Goal: Obtain resource: Obtain resource

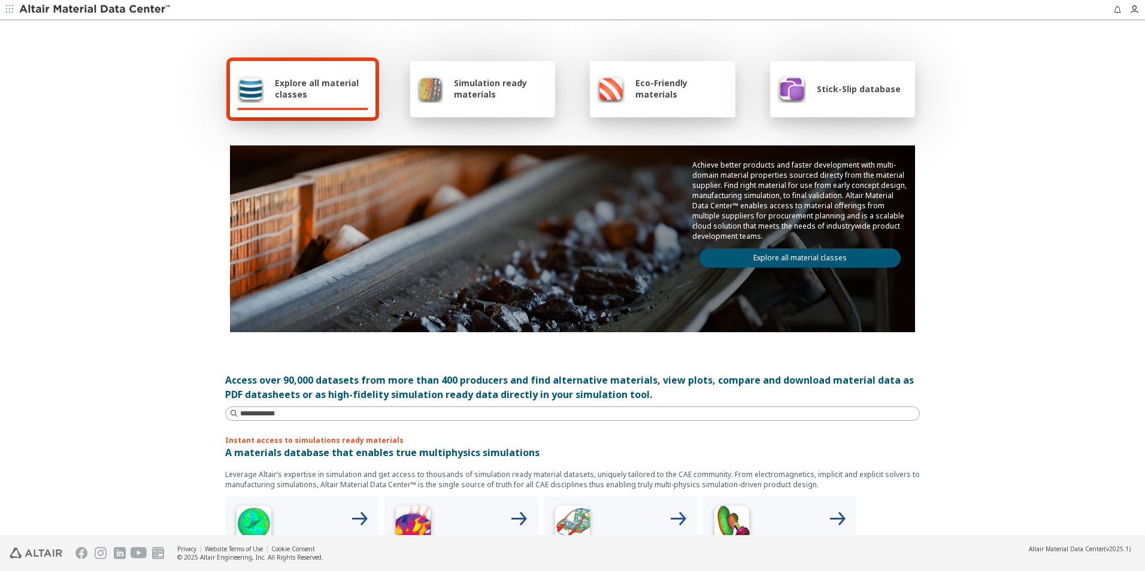
click at [487, 96] on span "Simulation ready materials" at bounding box center [501, 88] width 94 height 23
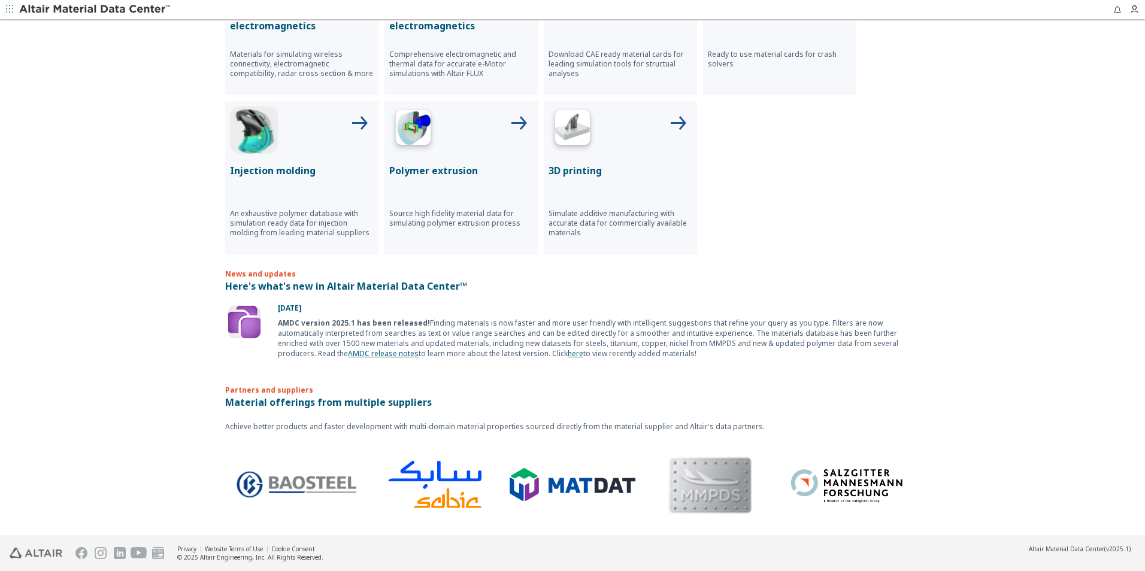
scroll to position [375, 0]
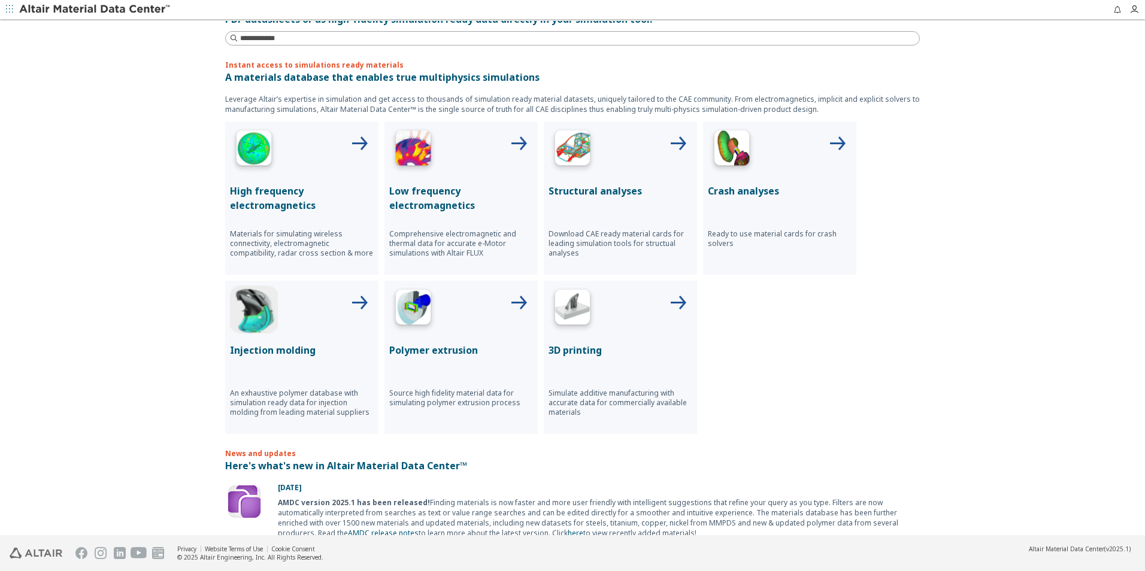
click at [617, 199] on div "Structural analyses Download CAE ready material cards for leading simulation to…" at bounding box center [620, 198] width 153 height 153
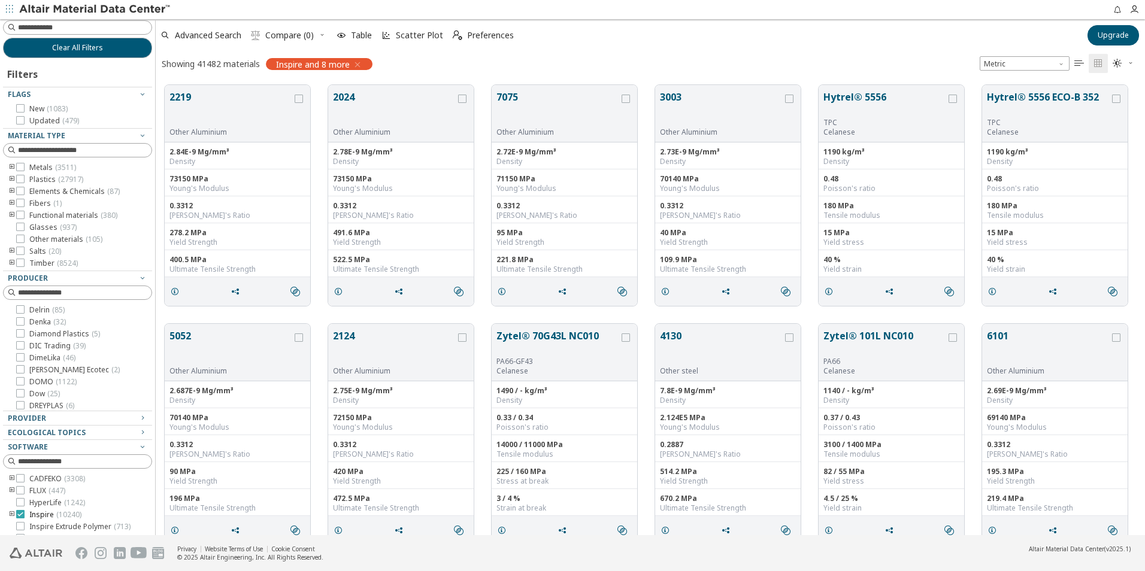
click at [24, 518] on div at bounding box center [20, 514] width 8 height 8
click at [398, 68] on div "Showing 41482 materials OptiStruct and 7 more Metric   " at bounding box center [650, 63] width 989 height 25
click at [375, 65] on icon "button" at bounding box center [372, 65] width 10 height 10
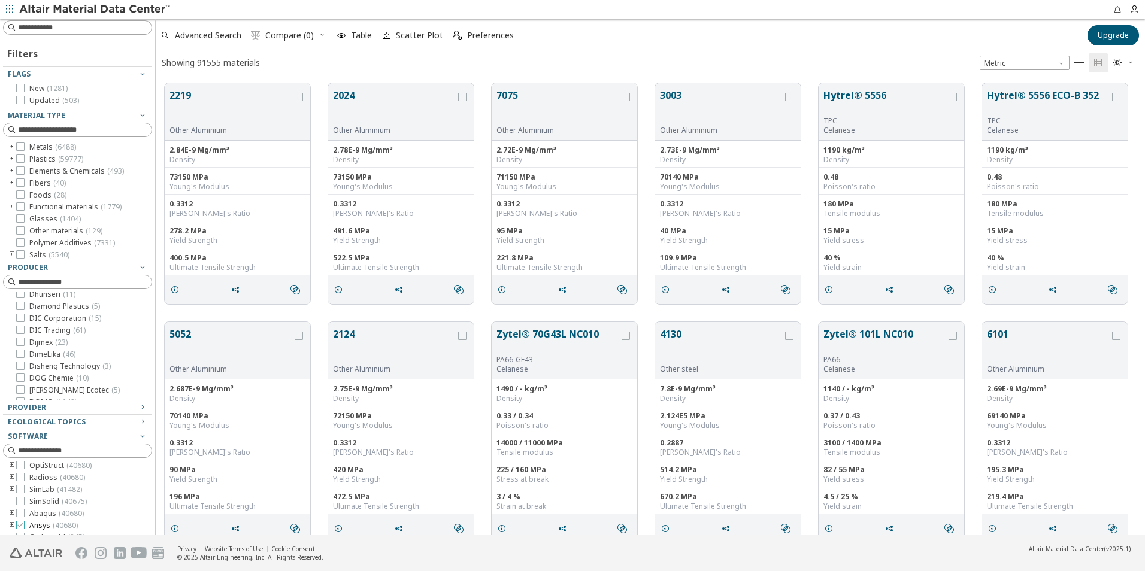
scroll to position [51, 0]
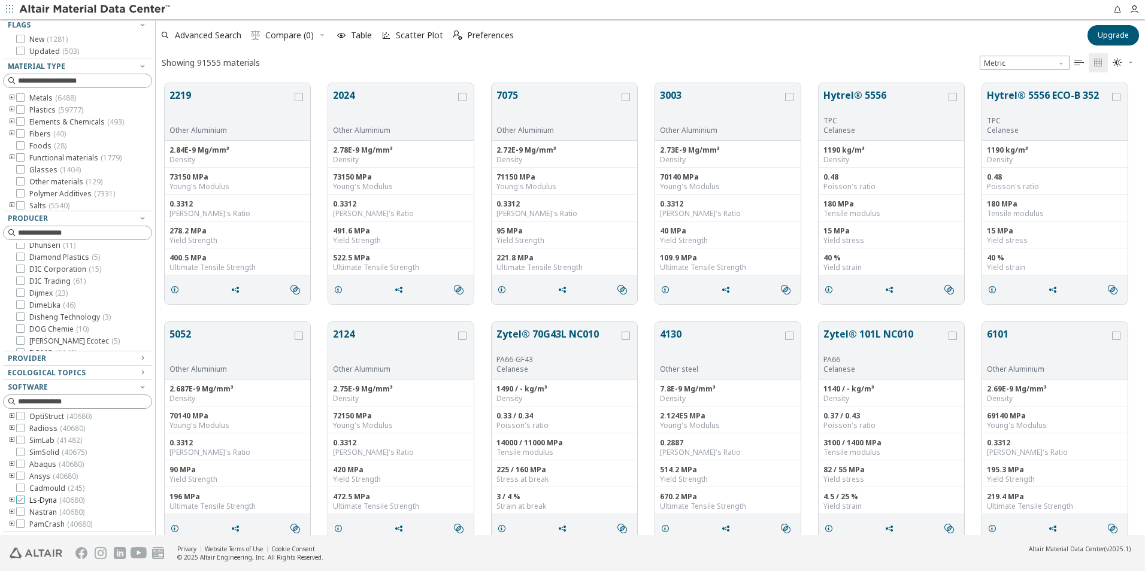
click at [20, 500] on icon at bounding box center [20, 500] width 8 height 8
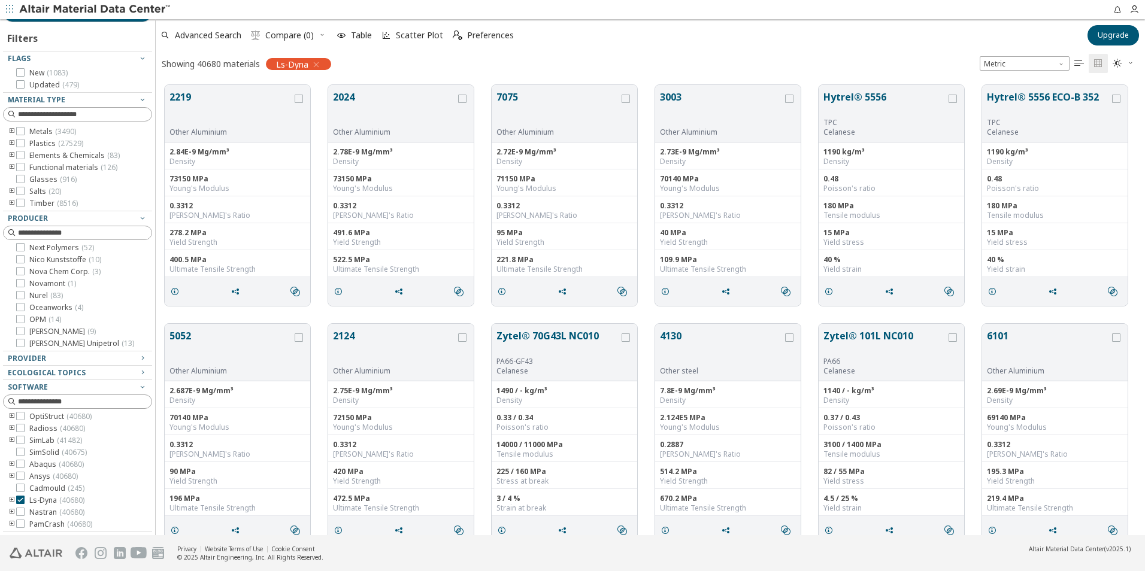
scroll to position [719, 0]
click at [12, 502] on icon "toogle group" at bounding box center [12, 501] width 8 height 10
click at [39, 497] on icon at bounding box center [38, 500] width 8 height 8
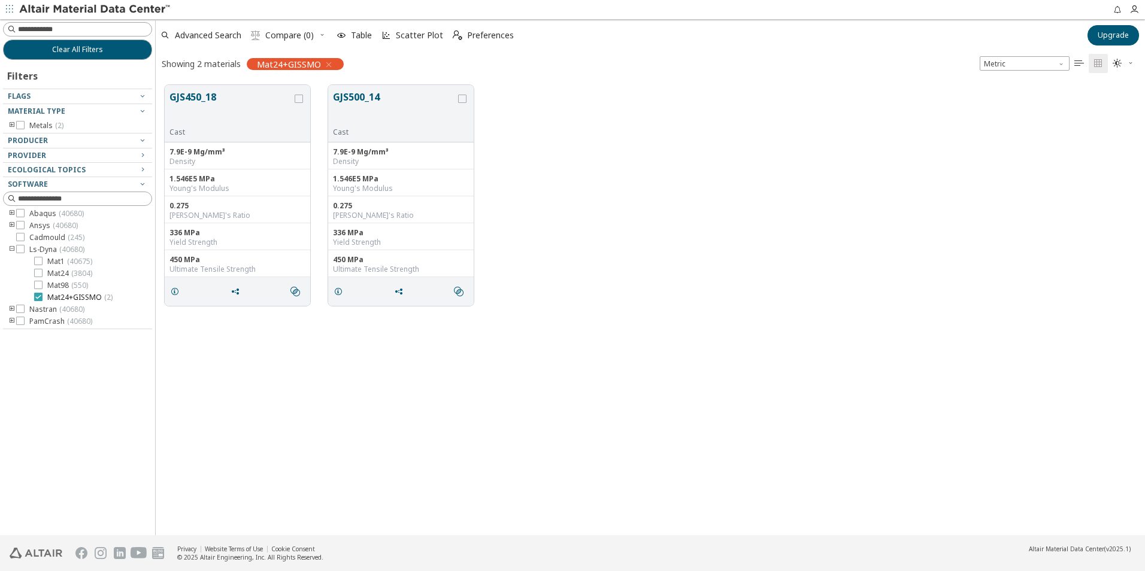
scroll to position [146, 0]
click at [207, 99] on button "GJS450_18" at bounding box center [230, 109] width 123 height 38
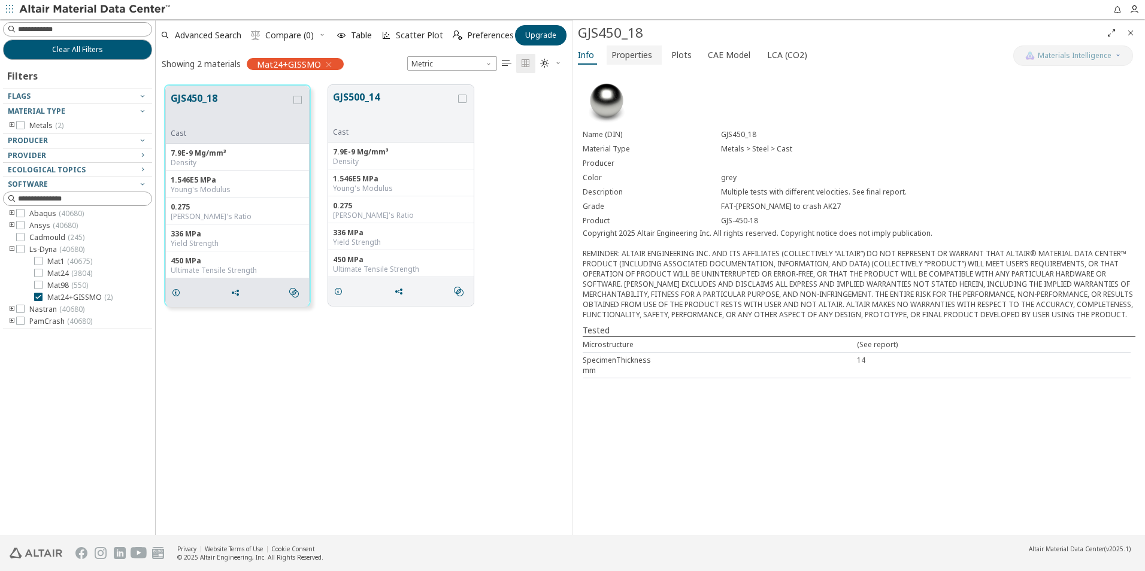
click at [641, 51] on span "Properties" at bounding box center [631, 55] width 41 height 19
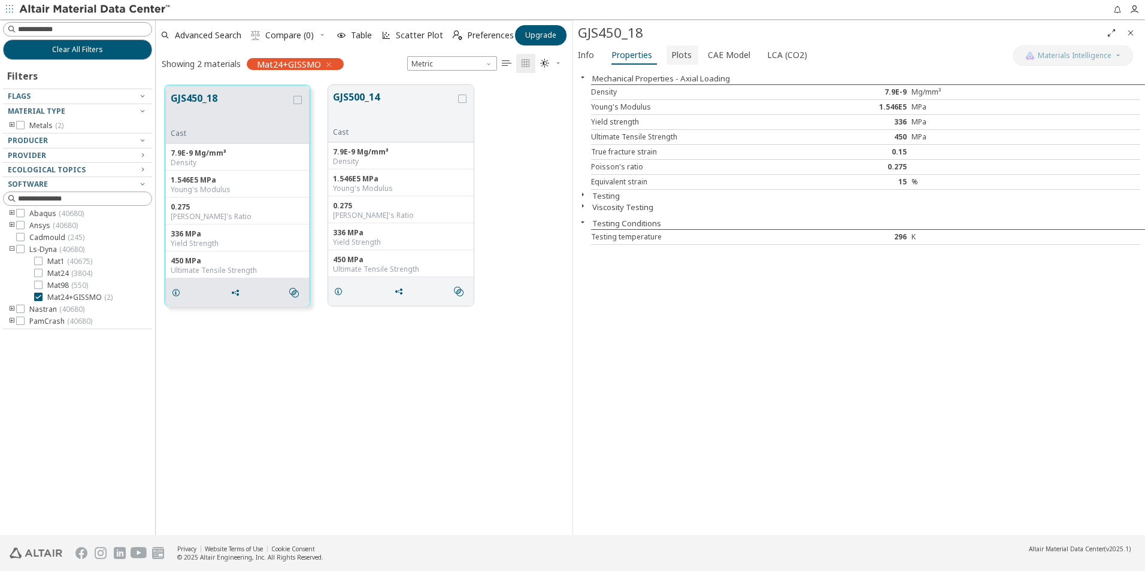
click at [678, 57] on span "Plots" at bounding box center [681, 55] width 20 height 19
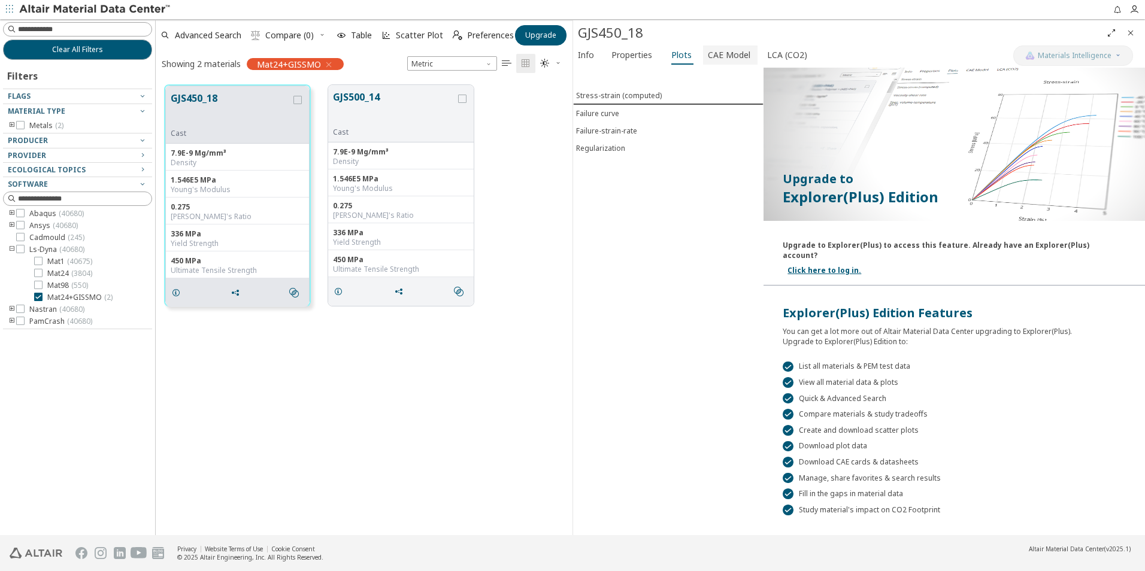
click at [720, 56] on span "CAE Model" at bounding box center [729, 55] width 43 height 19
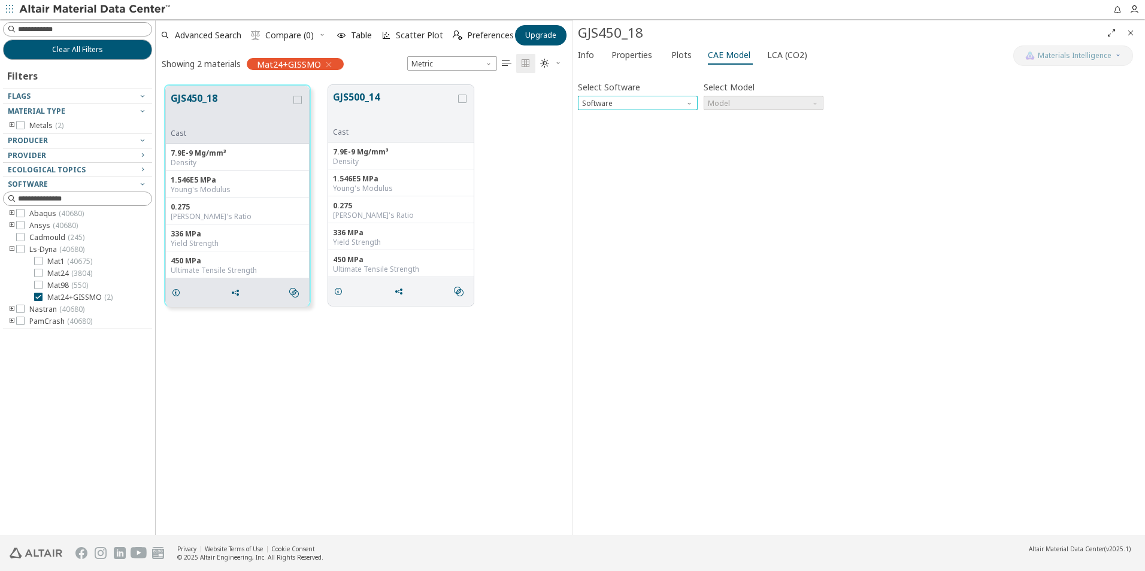
click at [692, 99] on span "Software" at bounding box center [691, 101] width 10 height 10
click at [596, 211] on button "Ls-Dyna" at bounding box center [638, 218] width 120 height 14
click at [792, 102] on span "Model" at bounding box center [764, 103] width 120 height 14
click at [767, 141] on button "Mat24+GISSMO" at bounding box center [764, 146] width 120 height 14
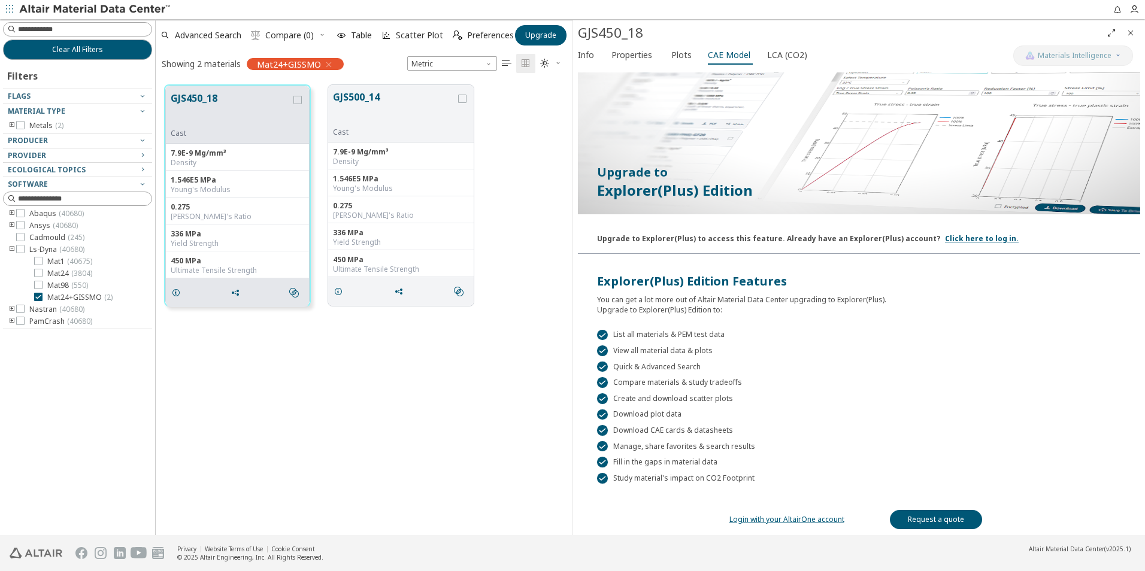
scroll to position [61, 0]
